Goal: Find specific page/section: Find specific page/section

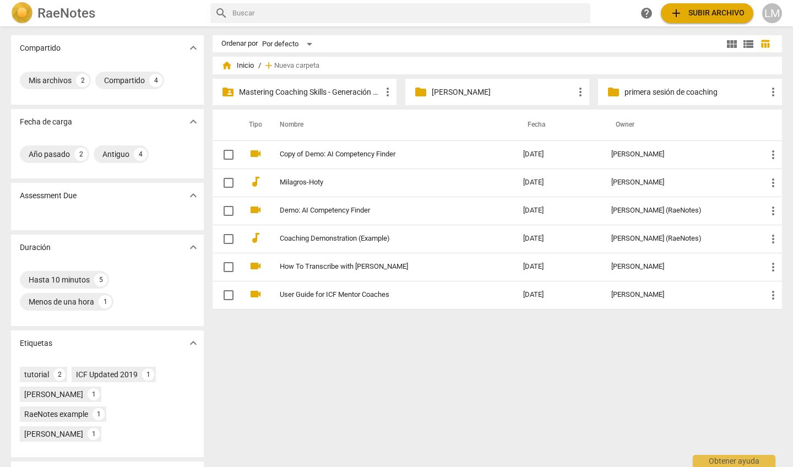
click at [291, 90] on p "Mastering Coaching Skills - Generación 31" at bounding box center [310, 92] width 142 height 12
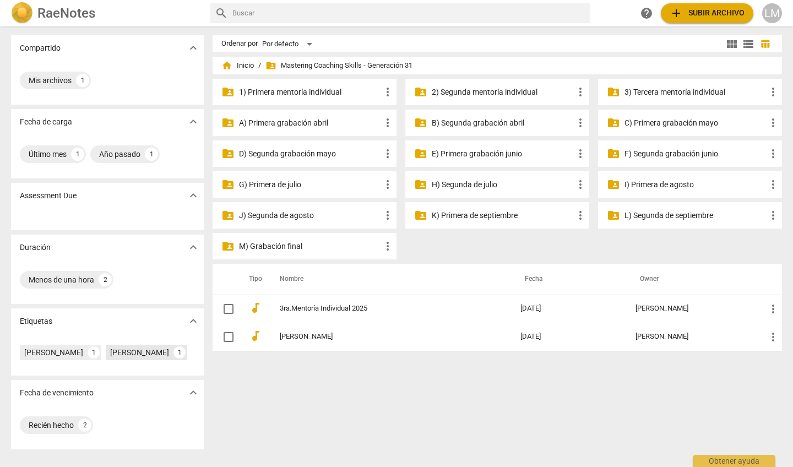
click at [110, 358] on div "[PERSON_NAME]" at bounding box center [139, 352] width 59 height 11
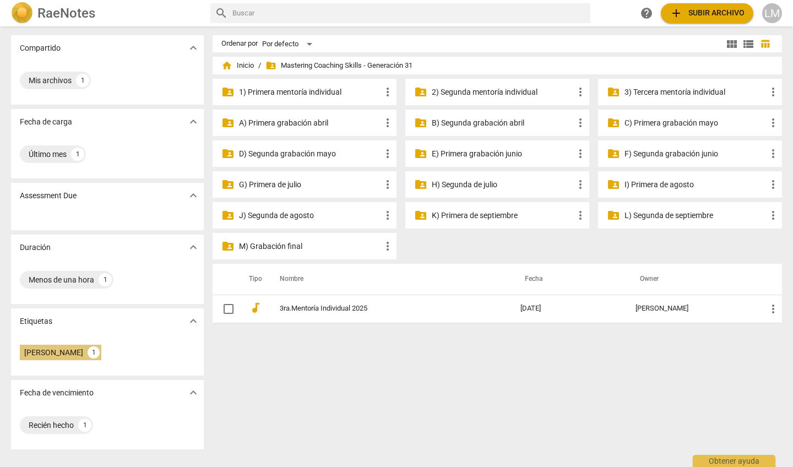
click at [83, 354] on div "[PERSON_NAME]" at bounding box center [53, 352] width 59 height 11
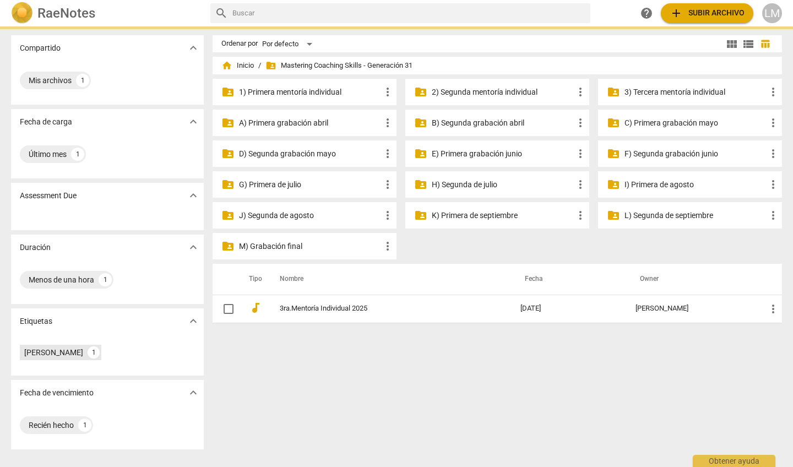
click at [100, 354] on div "[PERSON_NAME] 1" at bounding box center [107, 352] width 175 height 20
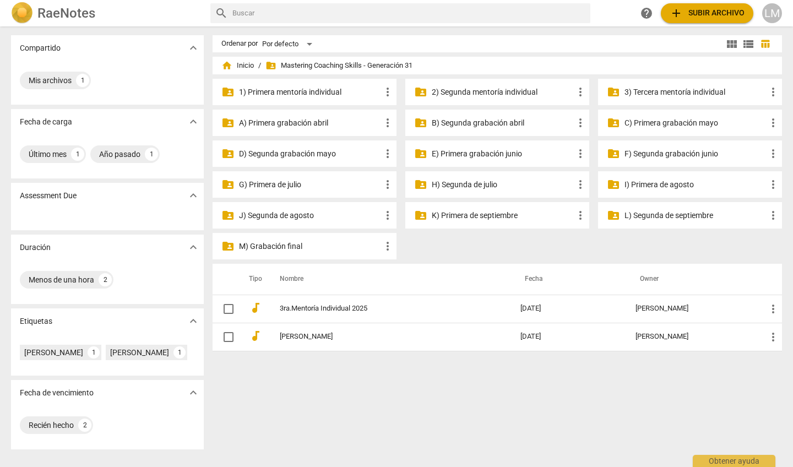
click at [317, 417] on div "Ordenar por Por defecto view_module view_list table_chart home Inicio / folder_…" at bounding box center [502, 246] width 578 height 423
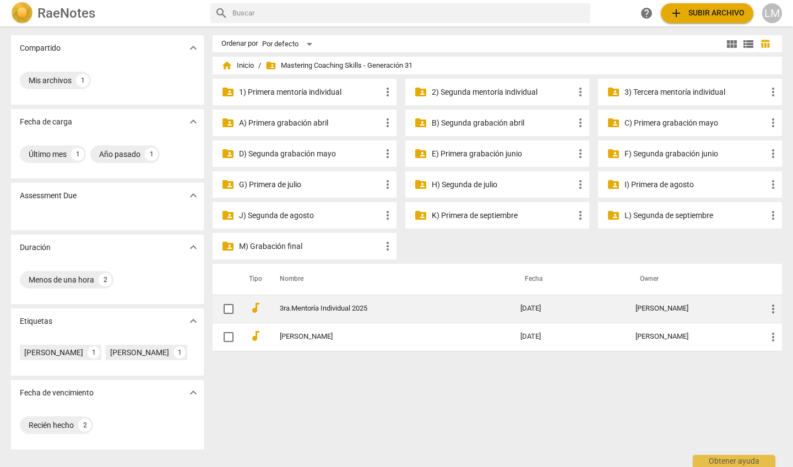
click at [315, 313] on td "3ra.Mentoría Individual 2025" at bounding box center [388, 309] width 245 height 28
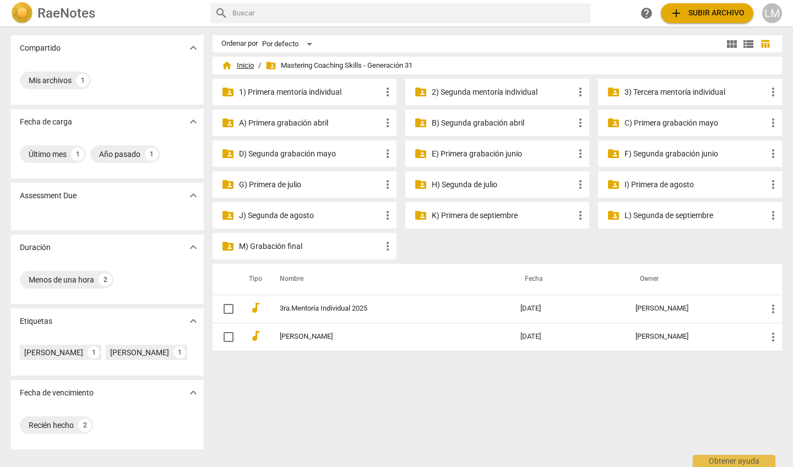
click at [241, 66] on span "home Inicio" at bounding box center [237, 65] width 32 height 11
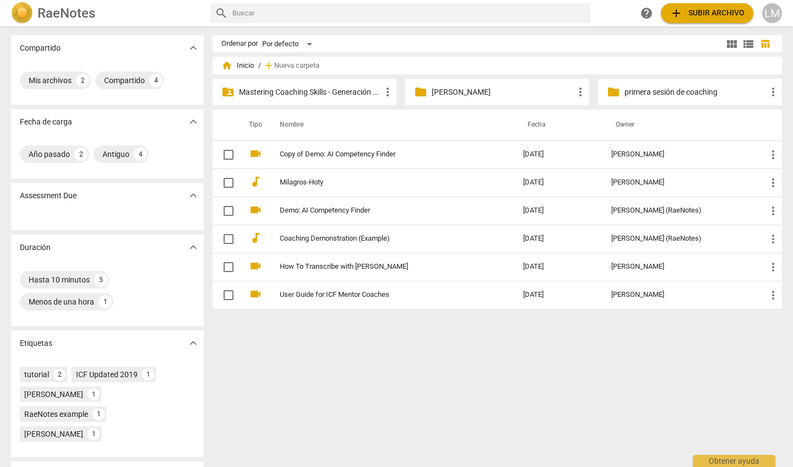
click at [265, 91] on p "Mastering Coaching Skills - Generación 31" at bounding box center [310, 92] width 142 height 12
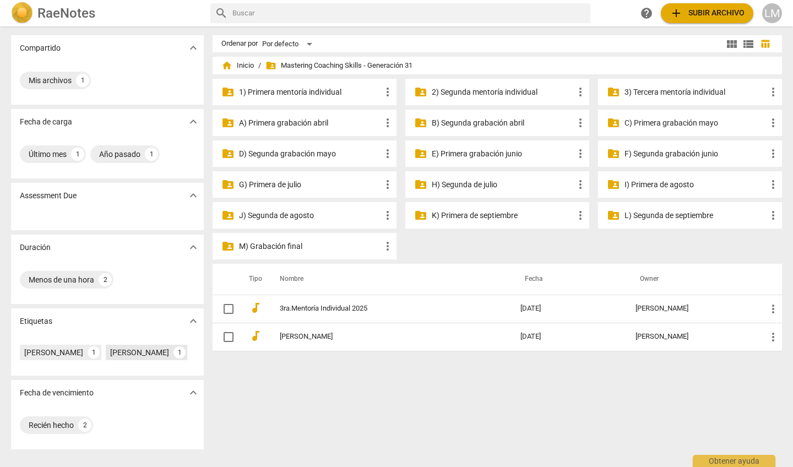
click at [121, 358] on div "[PERSON_NAME]" at bounding box center [139, 352] width 59 height 11
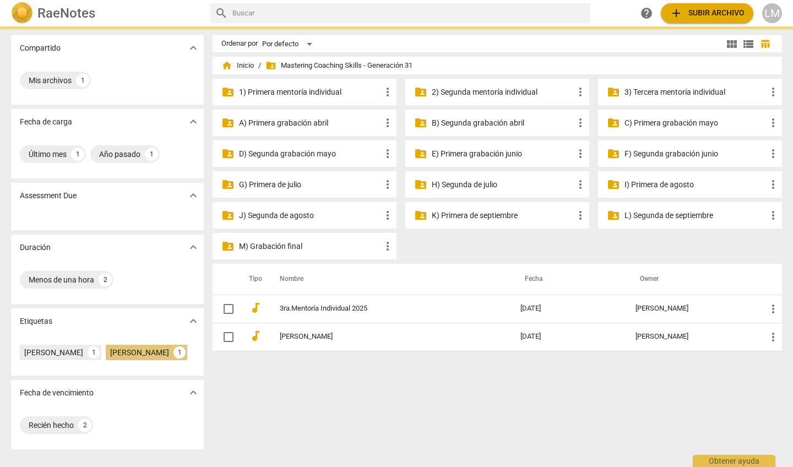
click at [121, 369] on div "[PERSON_NAME] 1 [PERSON_NAME] 1" at bounding box center [107, 355] width 193 height 42
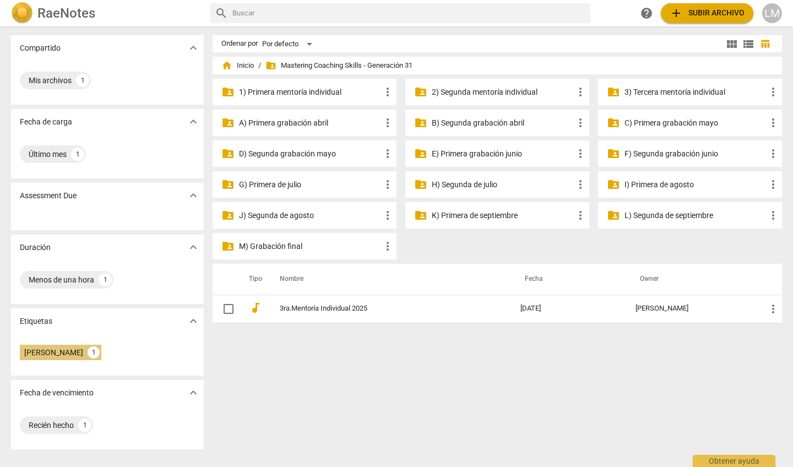
click at [83, 350] on div "[PERSON_NAME]" at bounding box center [53, 352] width 59 height 11
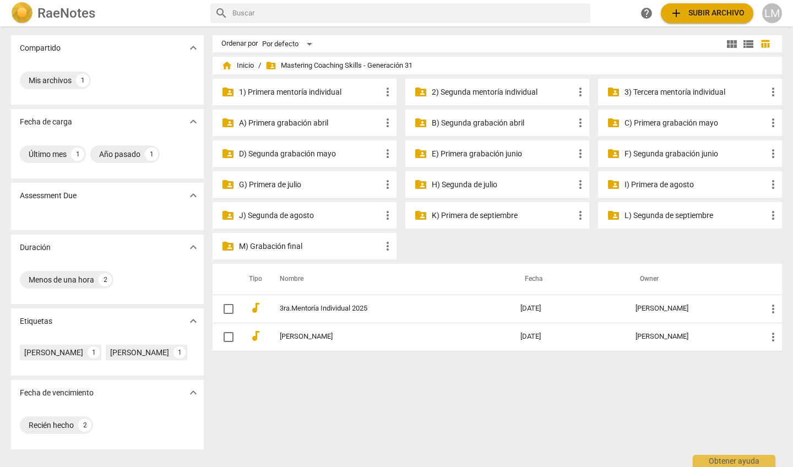
click at [474, 214] on p "K) Primera de septiembre" at bounding box center [503, 216] width 142 height 12
